Goal: Information Seeking & Learning: Compare options

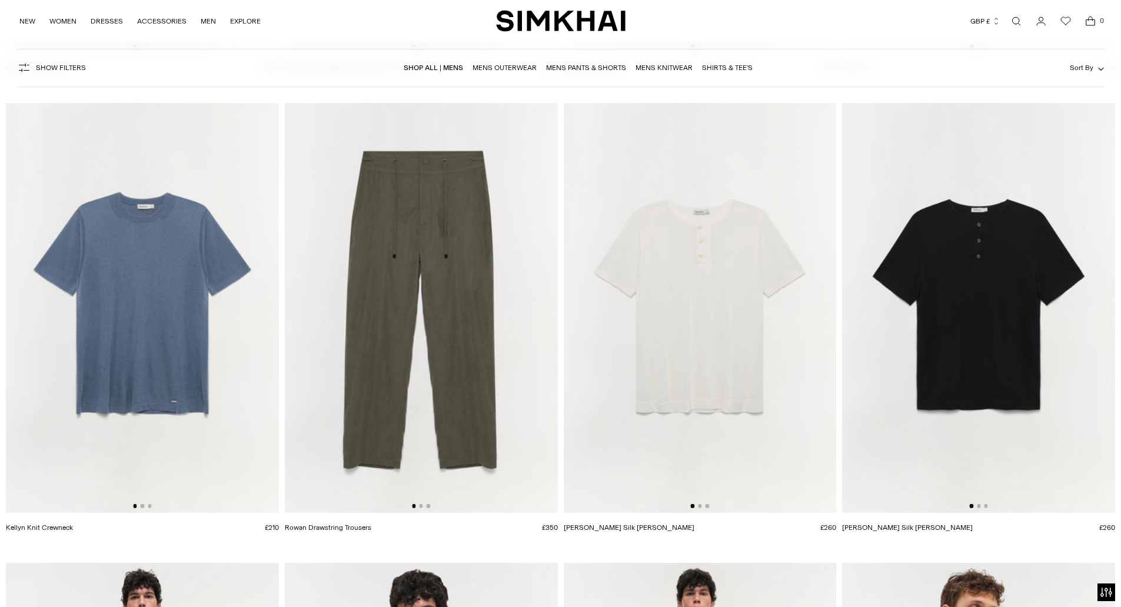
scroll to position [3295, 0]
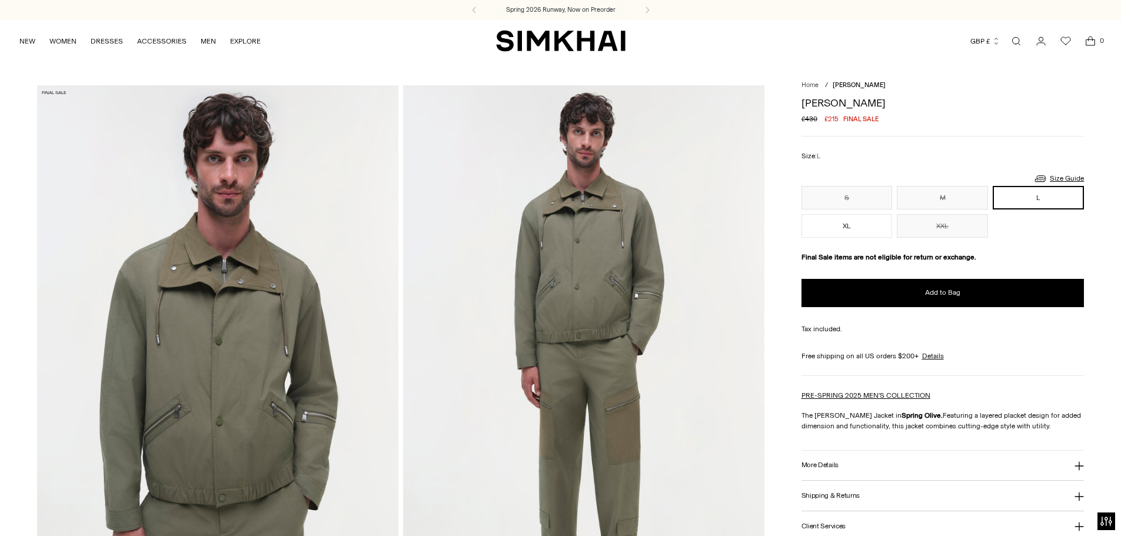
click at [974, 34] on button "GBP £" at bounding box center [985, 41] width 30 height 26
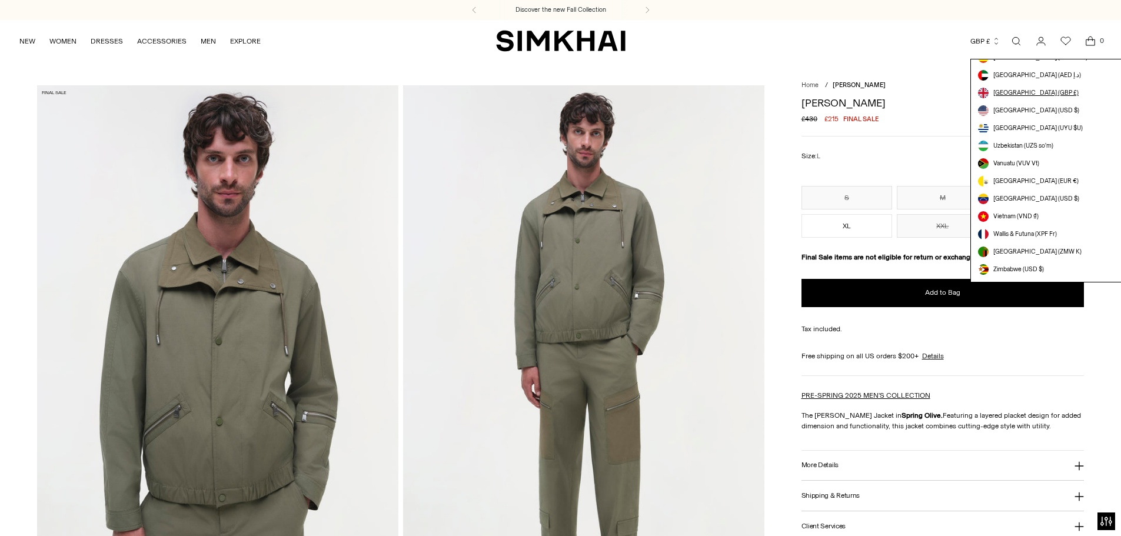
scroll to position [3312, 0]
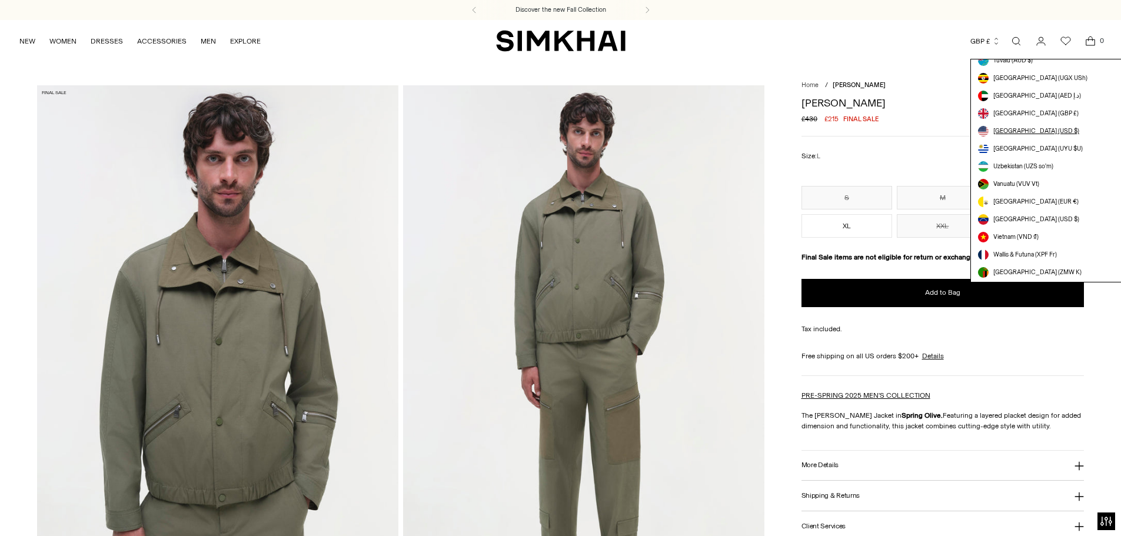
click at [1021, 131] on span "[GEOGRAPHIC_DATA] (USD $)" at bounding box center [1036, 131] width 86 height 9
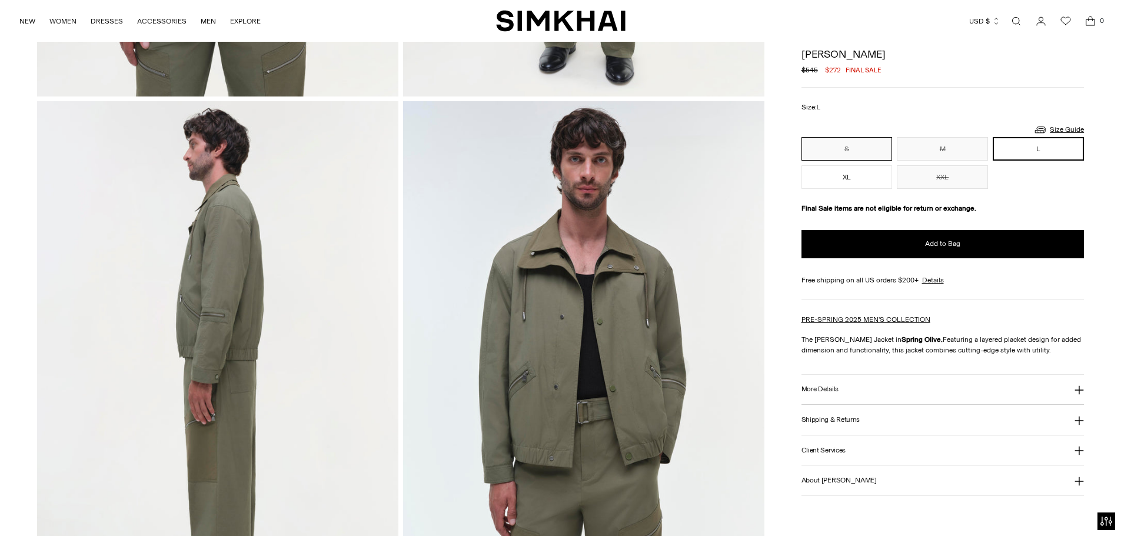
scroll to position [530, 0]
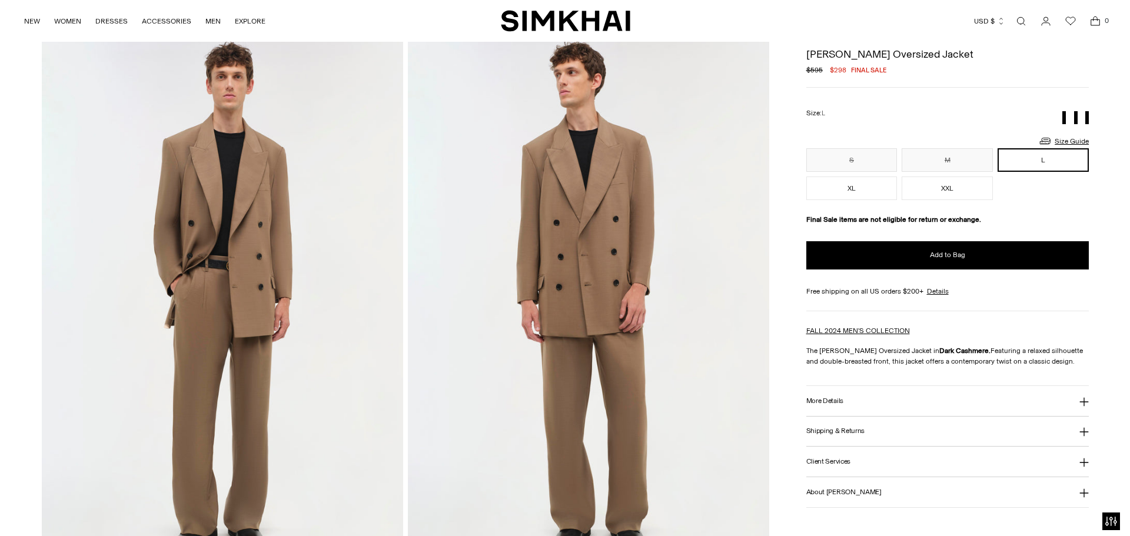
scroll to position [59, 0]
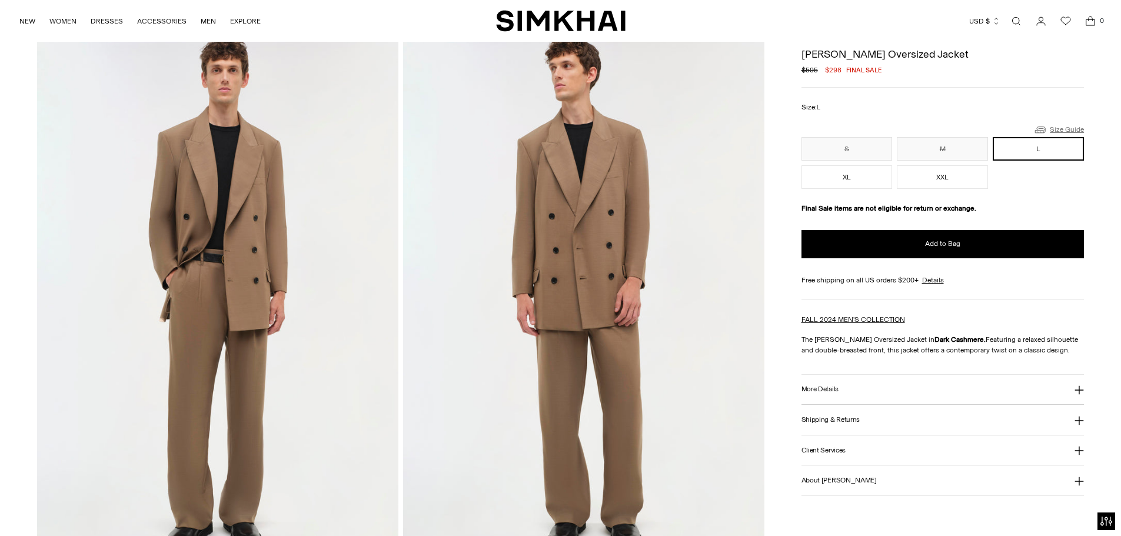
click at [1067, 132] on link "Size Guide" at bounding box center [1058, 129] width 51 height 15
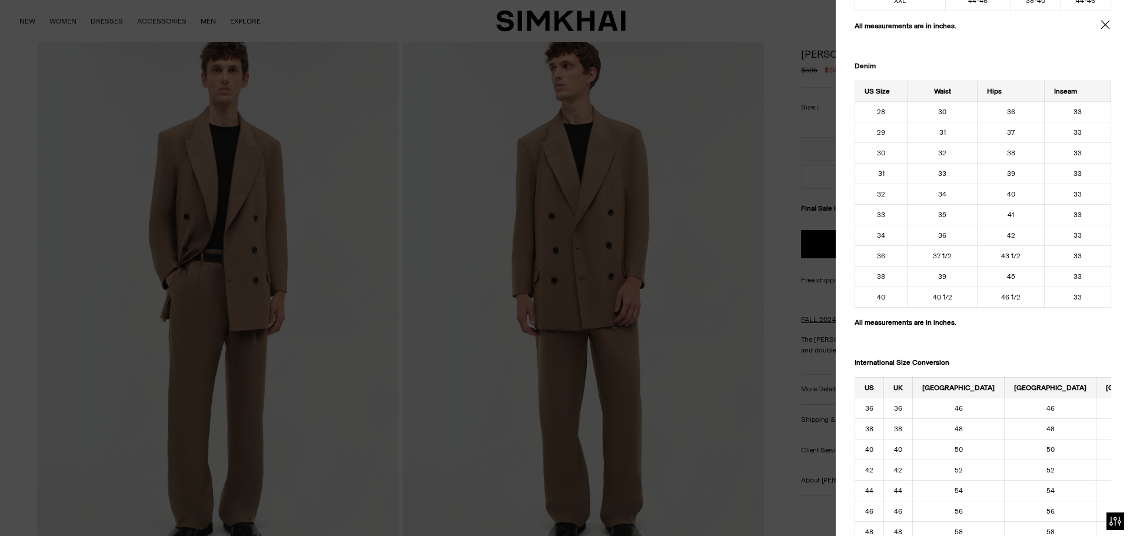
scroll to position [501, 0]
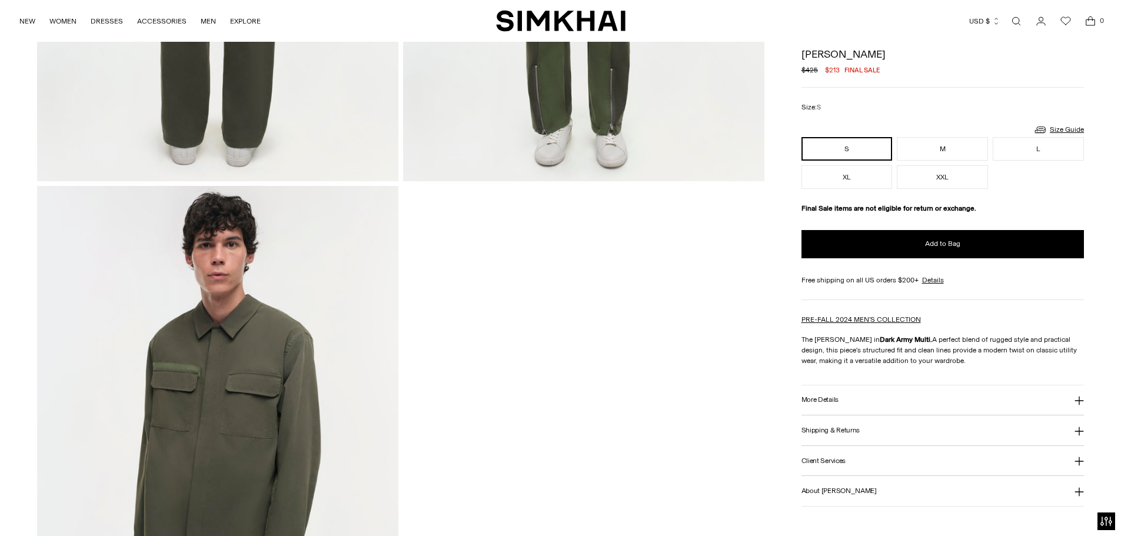
scroll to position [1118, 0]
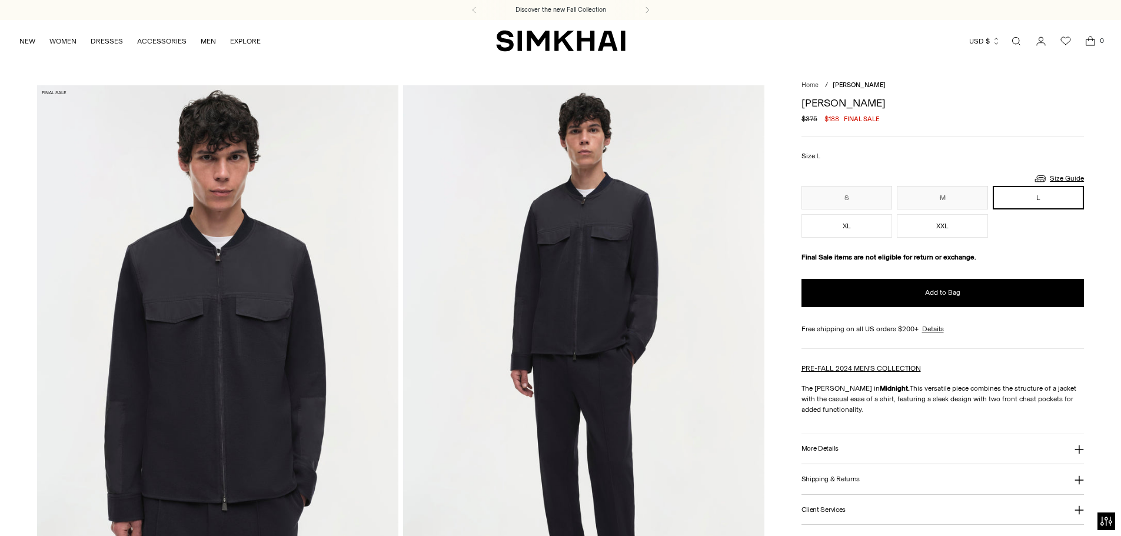
scroll to position [118, 0]
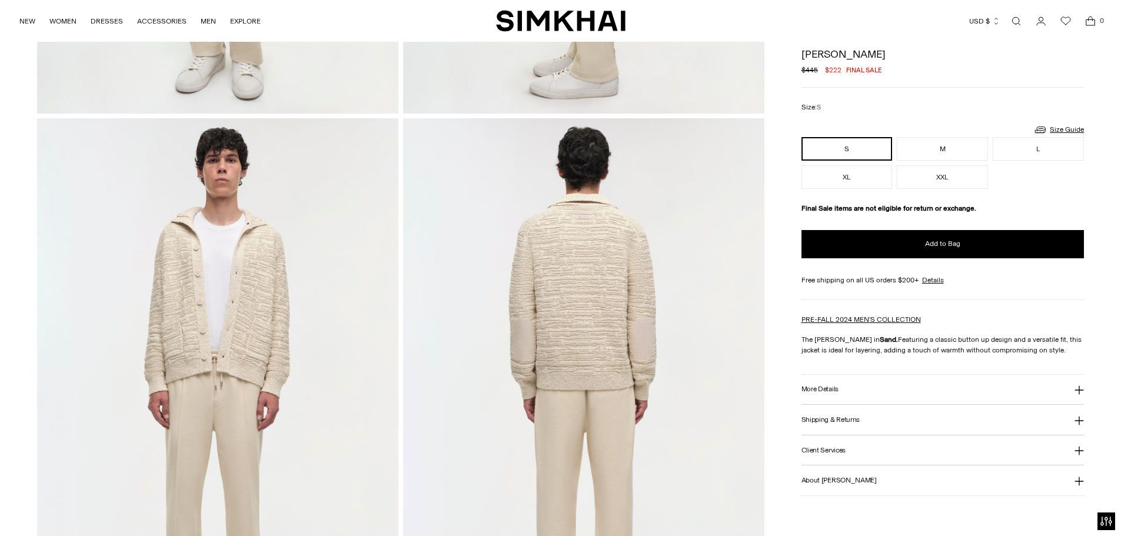
scroll to position [588, 0]
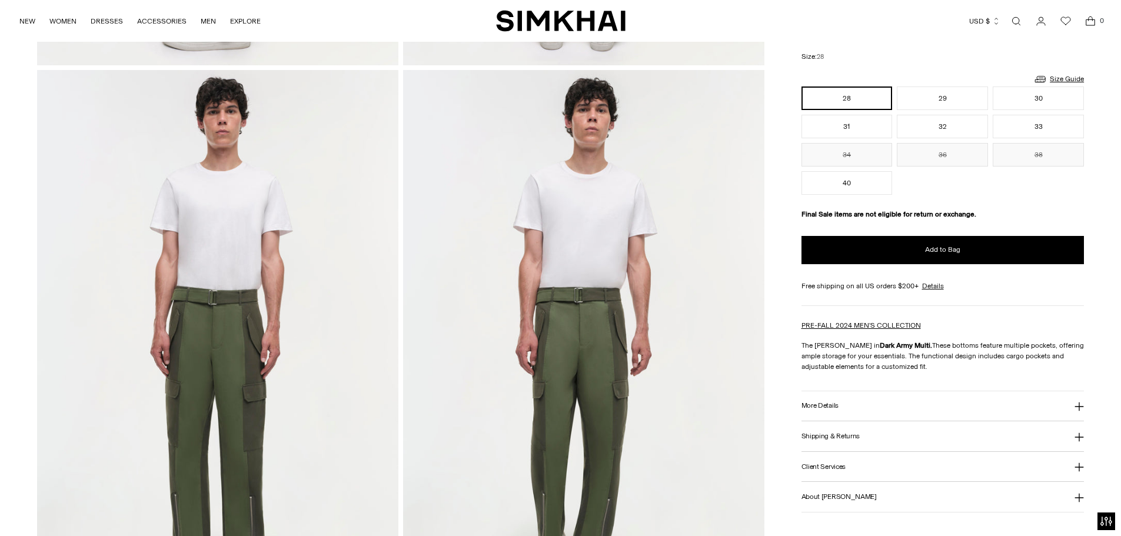
scroll to position [706, 0]
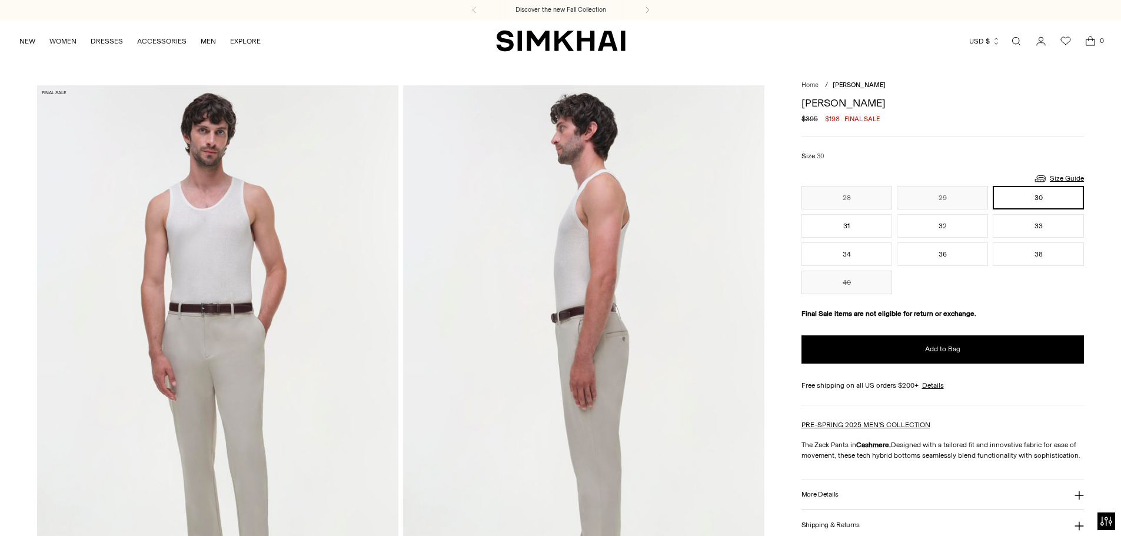
scroll to position [294, 0]
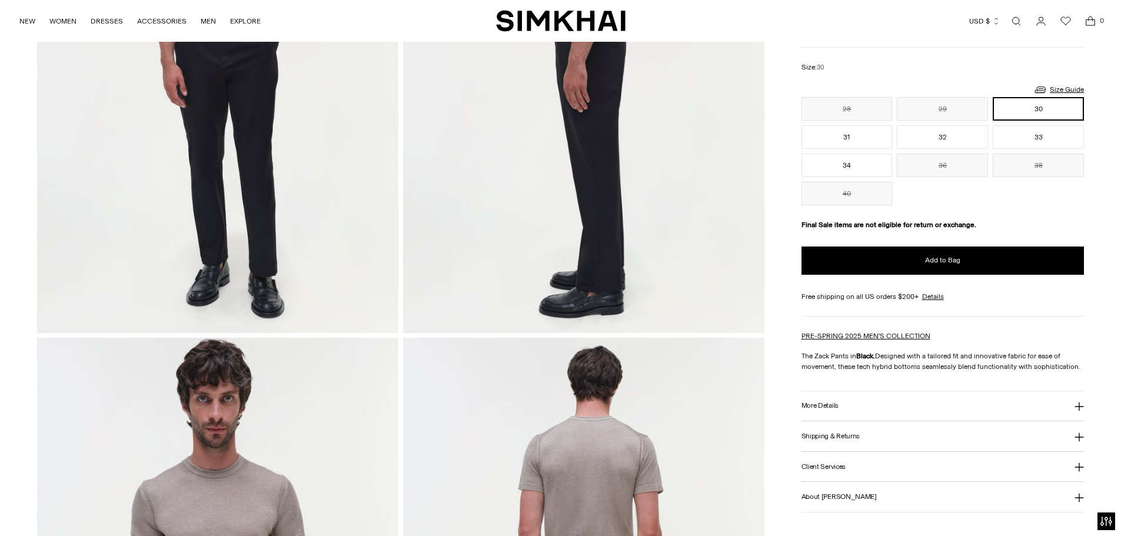
scroll to position [294, 0]
click at [863, 406] on button "More Details" at bounding box center [942, 406] width 283 height 30
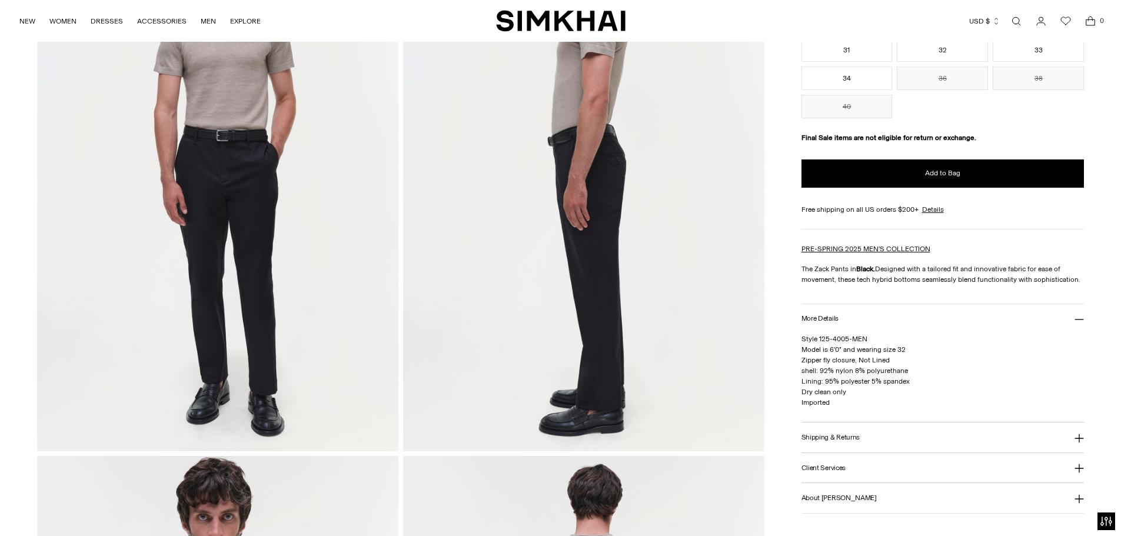
scroll to position [177, 0]
